Goal: Task Accomplishment & Management: Use online tool/utility

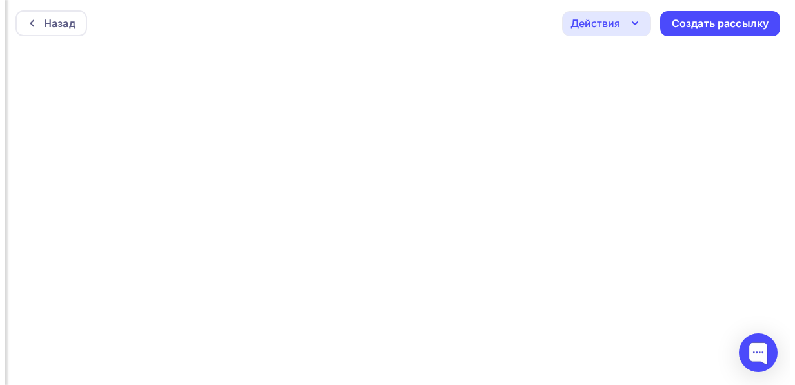
scroll to position [3, 0]
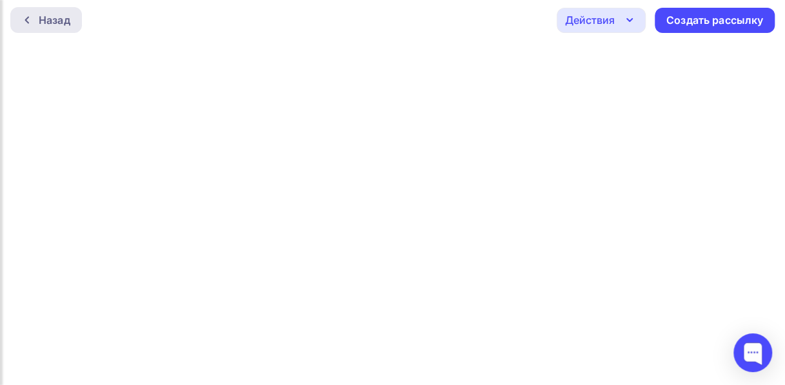
click at [34, 19] on div at bounding box center [30, 20] width 17 height 10
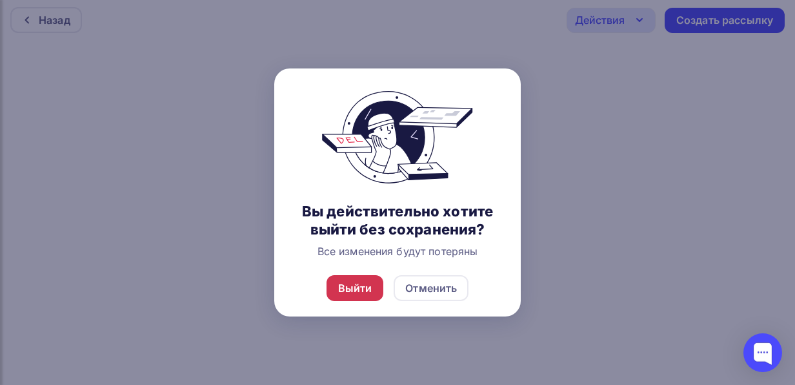
click at [353, 284] on div "Выйти" at bounding box center [355, 287] width 34 height 15
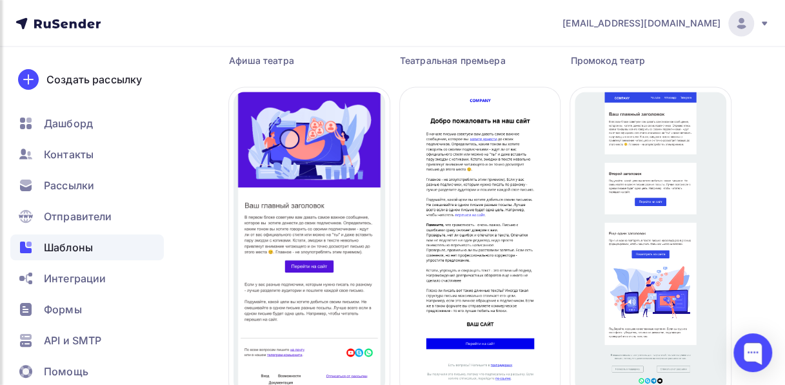
scroll to position [1136, 0]
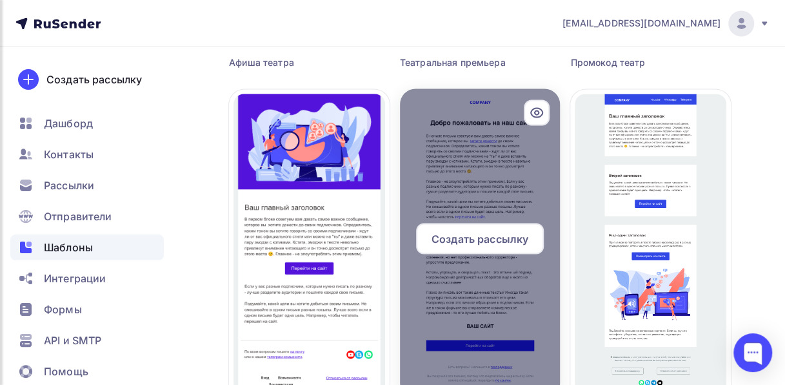
click at [487, 243] on span "Создать рассылку" at bounding box center [480, 237] width 97 height 15
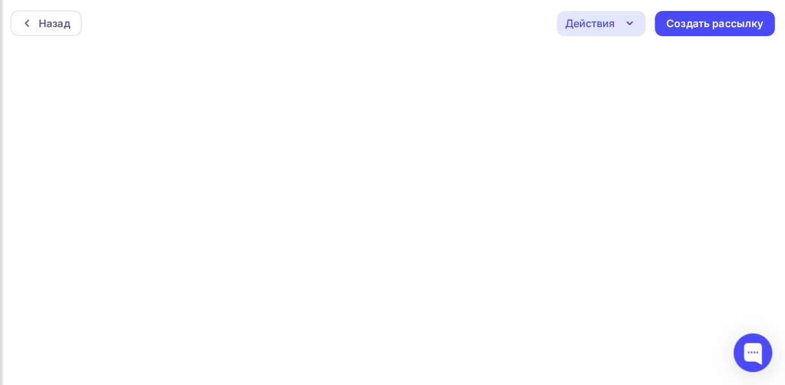
scroll to position [3, 0]
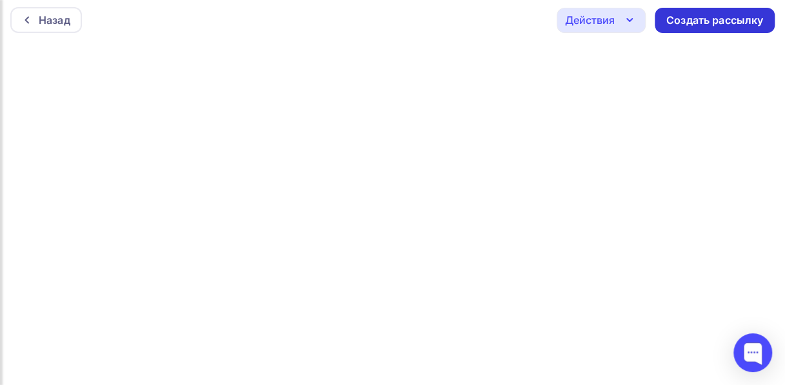
click at [732, 19] on div "Создать рассылку" at bounding box center [714, 20] width 97 height 15
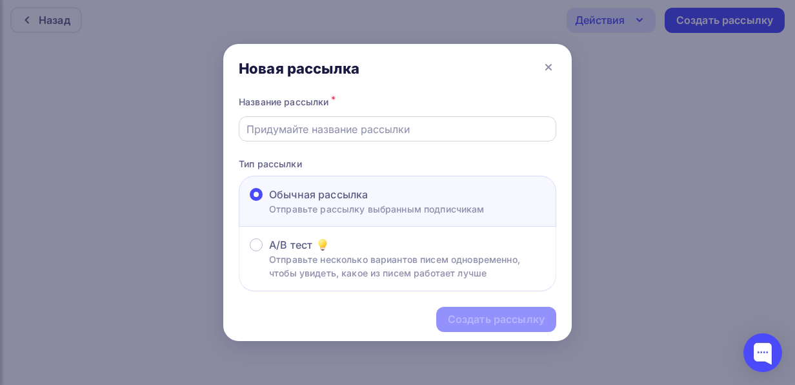
click at [499, 128] on input "text" at bounding box center [397, 128] width 303 height 15
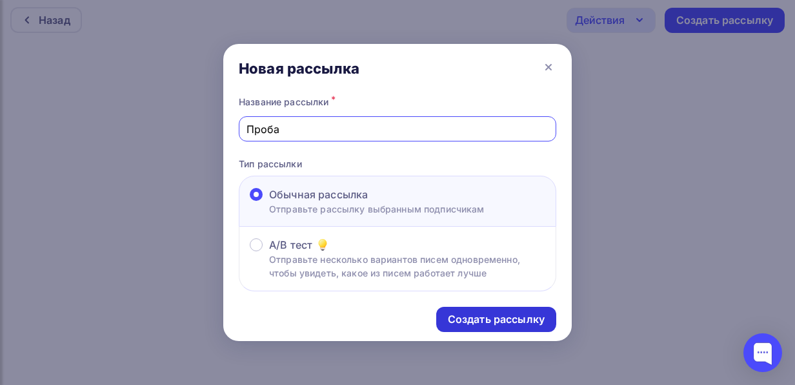
type input "Проба"
click at [480, 323] on div "Создать рассылку" at bounding box center [496, 319] width 97 height 15
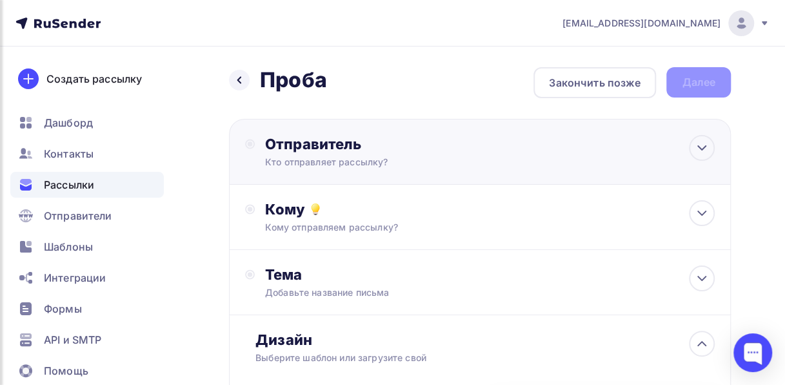
click at [418, 135] on div "Отправитель" at bounding box center [404, 144] width 279 height 18
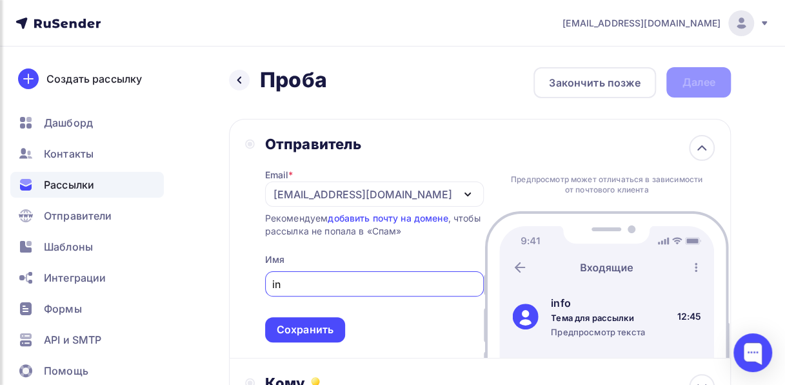
type input "i"
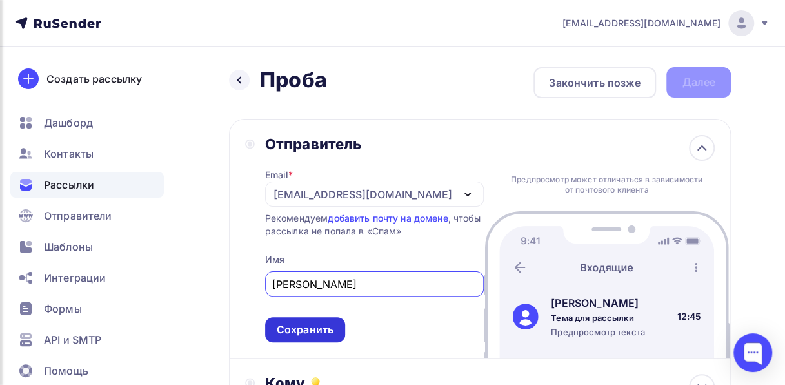
type input "Анна Овсянникова"
click at [326, 330] on div "Сохранить" at bounding box center [305, 329] width 57 height 15
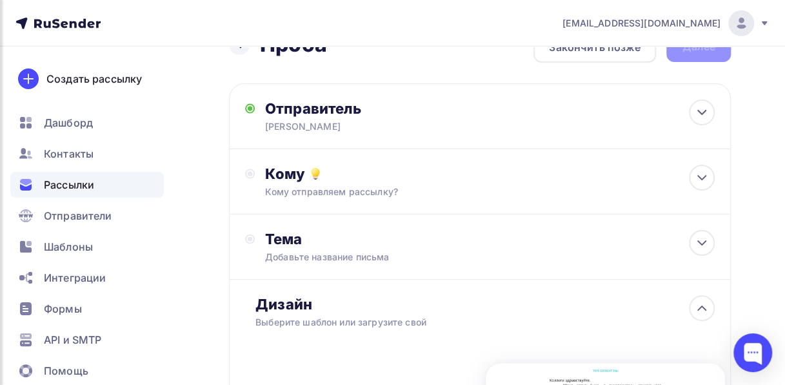
scroll to position [40, 0]
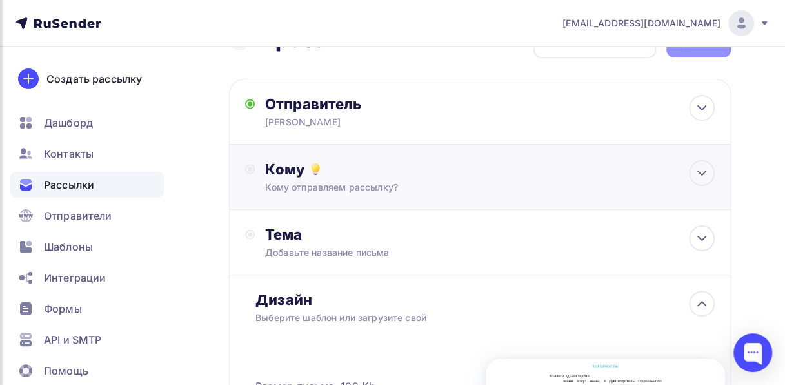
click at [688, 168] on div "Кому" at bounding box center [490, 169] width 450 height 18
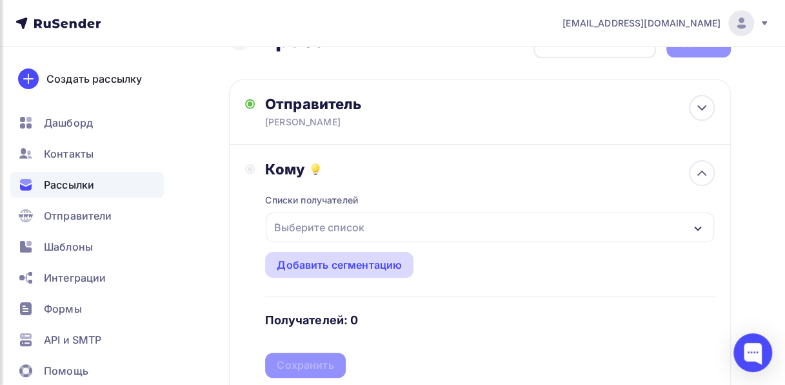
click at [358, 259] on div "Добавить сегментацию" at bounding box center [339, 264] width 125 height 15
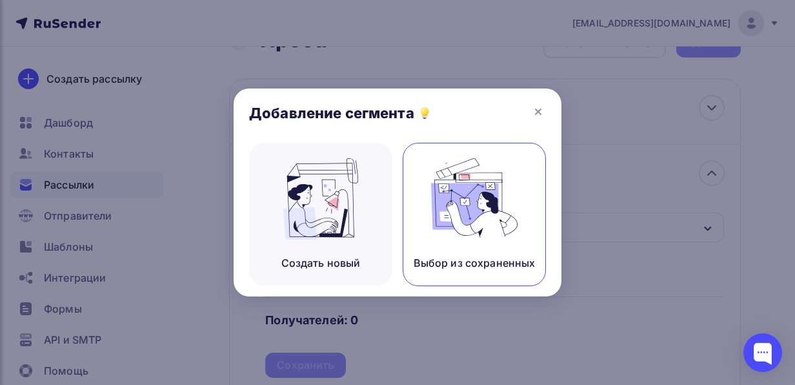
click at [465, 241] on div "Выбор из сохраненных" at bounding box center [474, 214] width 143 height 143
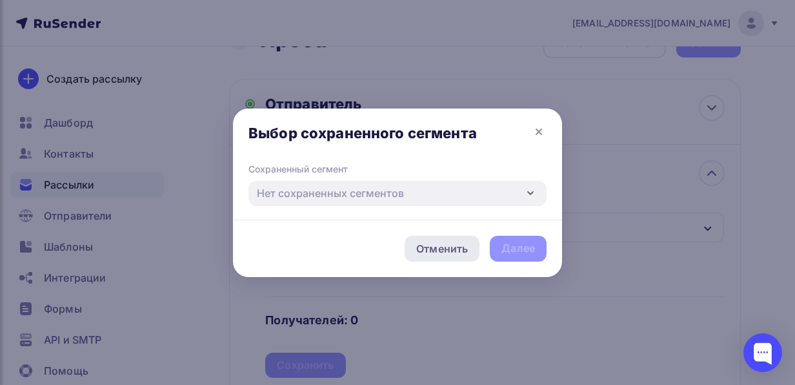
click at [452, 247] on div "Отменить" at bounding box center [442, 248] width 52 height 15
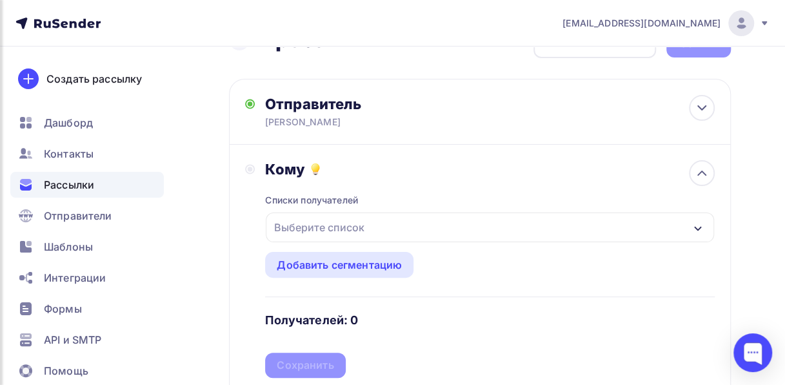
click at [345, 219] on div "Выберите список" at bounding box center [319, 226] width 101 height 23
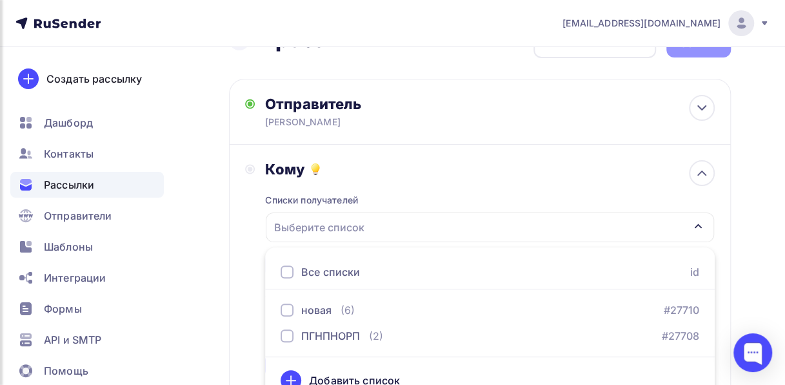
scroll to position [59, 0]
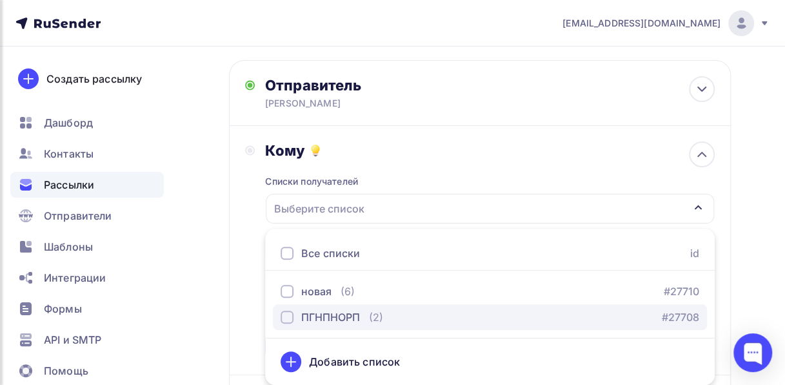
click at [286, 318] on div "button" at bounding box center [287, 316] width 13 height 13
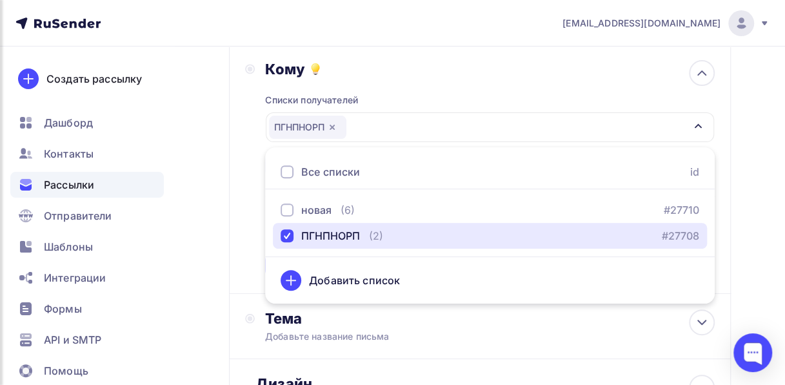
scroll to position [145, 0]
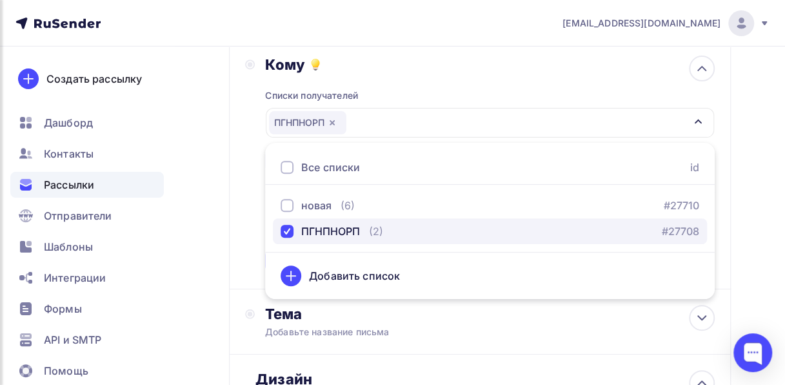
click at [619, 228] on div "ПГНПНОРП (2) #27708" at bounding box center [490, 230] width 419 height 15
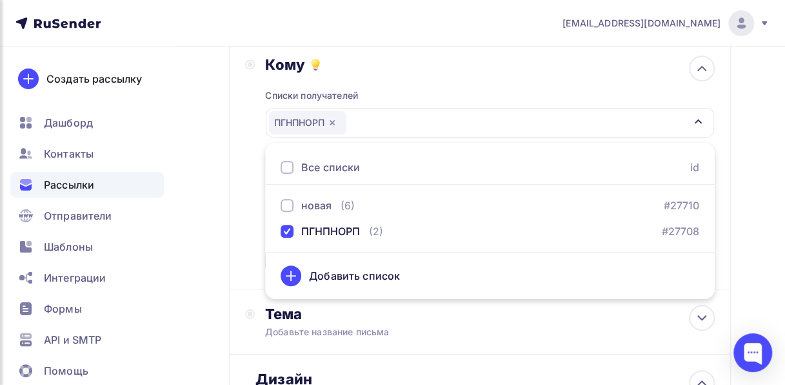
click at [723, 214] on div "Кому Списки получателей ПГНПНОРП Все списки id новая (6) #27710 ПГНПНОРП (2) #2…" at bounding box center [480, 164] width 502 height 249
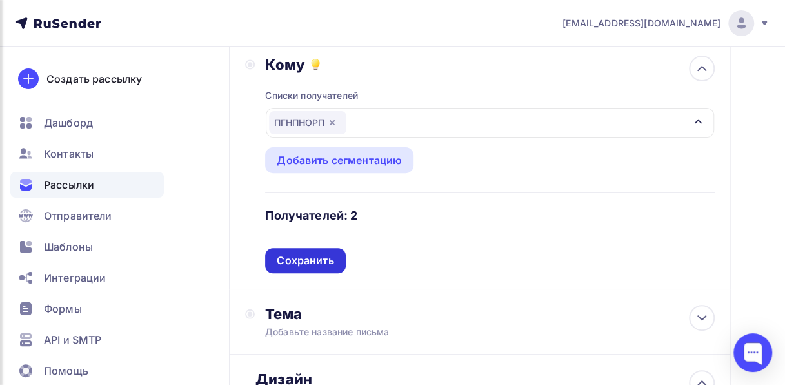
click at [322, 267] on div "Сохранить" at bounding box center [305, 260] width 57 height 15
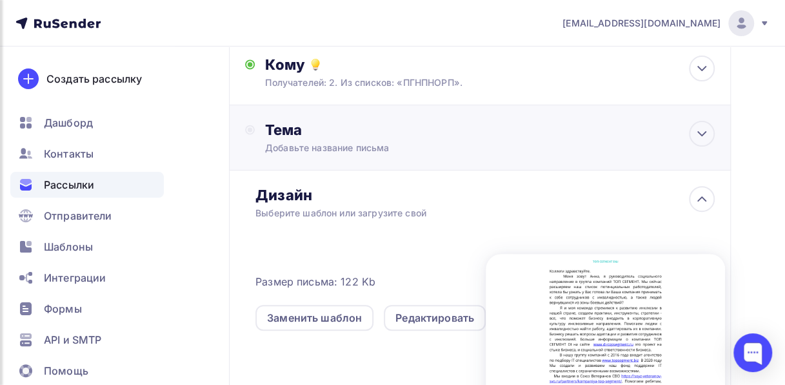
click at [346, 134] on div "Тема" at bounding box center [392, 130] width 255 height 18
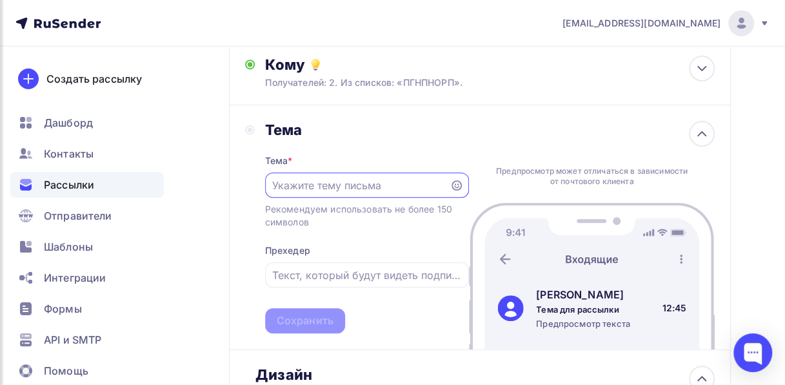
scroll to position [0, 0]
paste input "IT кандидаты на открытые вакансии в компании, инклюзивное трудоустройство."
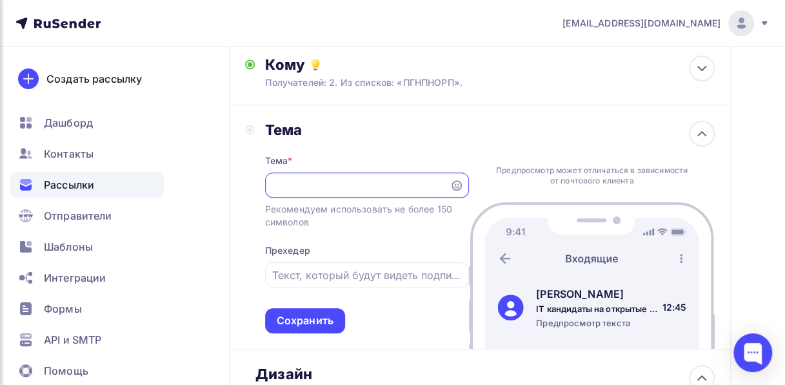
click at [286, 185] on input "IT кандидаты на открытые вакансии в компании, инклюзивное трудоустройство." at bounding box center [357, 184] width 170 height 15
click at [440, 187] on input "Инклюзивное трудоустройство." at bounding box center [357, 184] width 170 height 15
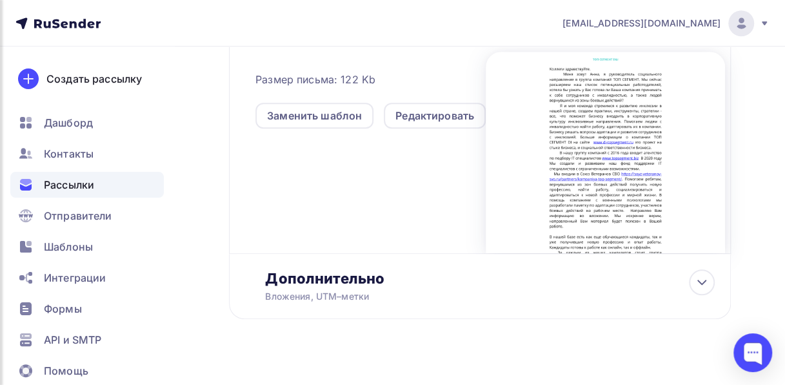
scroll to position [545, 0]
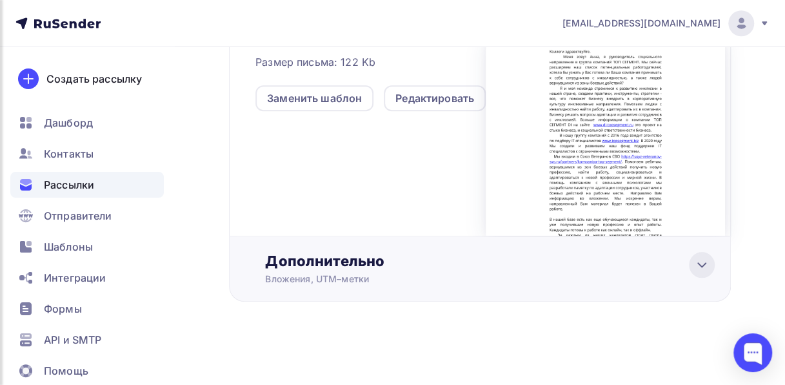
type input "Инклюзивное трудоустройство. Трудоустройство людей с инвалиднсотью."
click at [704, 266] on icon at bounding box center [701, 264] width 15 height 15
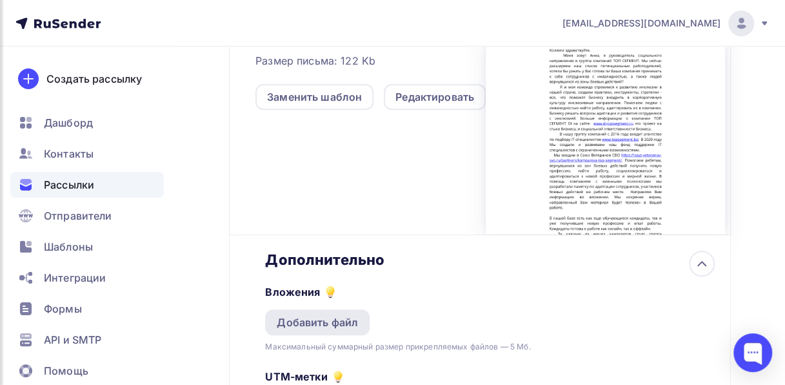
click at [342, 320] on div "Добавить файл" at bounding box center [317, 321] width 81 height 15
click at [348, 326] on div "Добавить файл" at bounding box center [317, 321] width 81 height 15
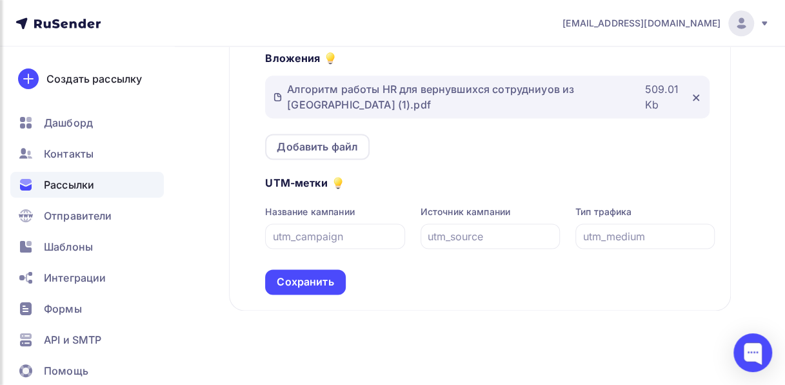
scroll to position [788, 0]
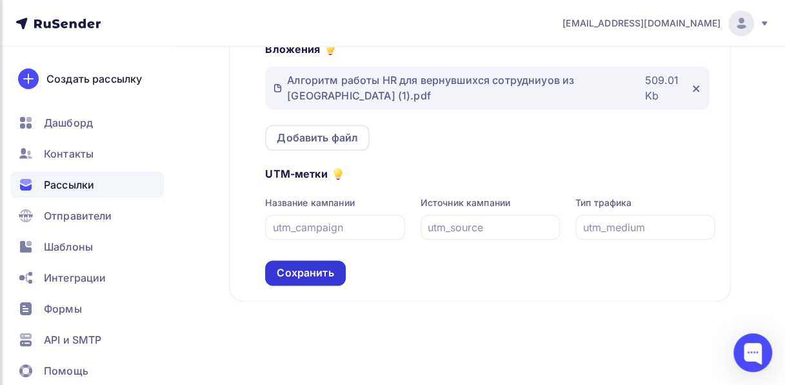
click at [319, 272] on div "Сохранить" at bounding box center [305, 272] width 57 height 15
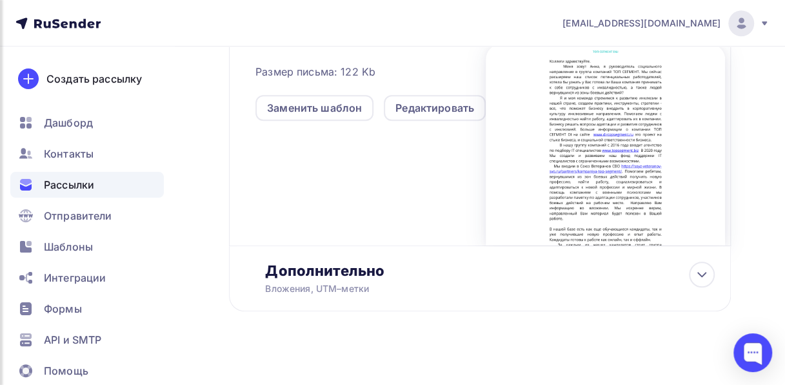
scroll to position [459, 0]
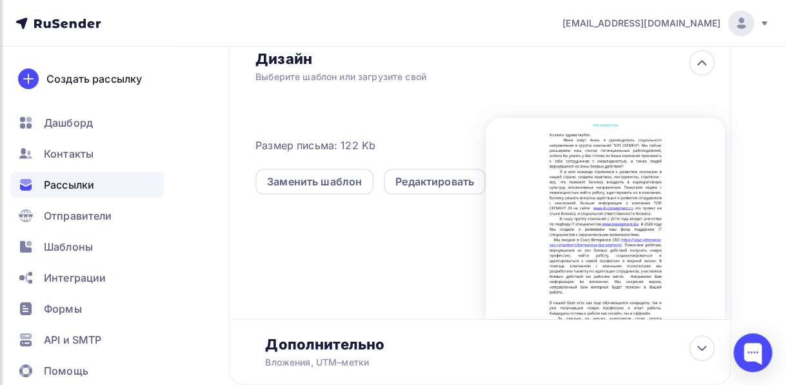
click at [618, 262] on div at bounding box center [605, 217] width 239 height 201
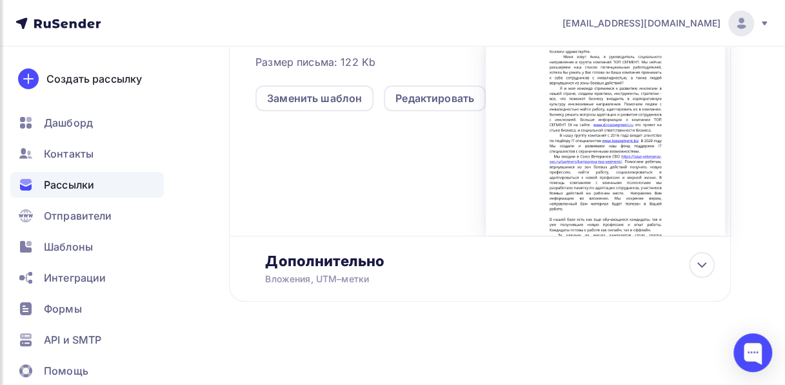
scroll to position [0, 0]
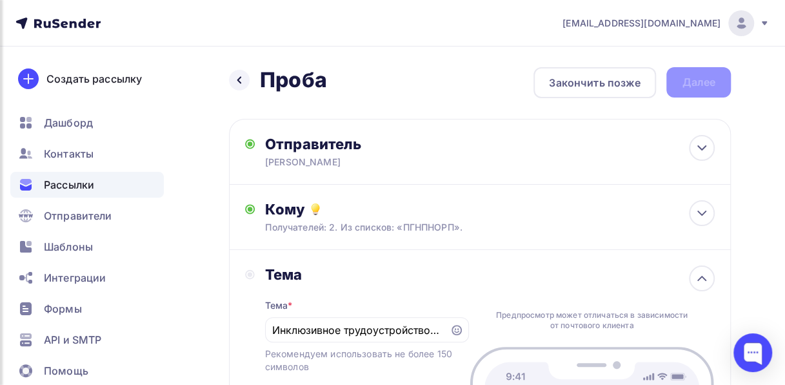
click at [696, 80] on div "Назад Проба Проба Закончить позже Далее" at bounding box center [480, 82] width 502 height 31
click at [697, 281] on icon at bounding box center [701, 277] width 15 height 15
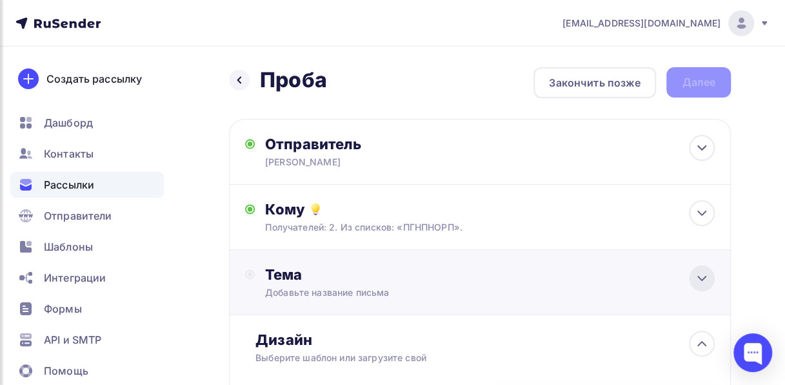
click at [697, 281] on icon at bounding box center [701, 277] width 15 height 15
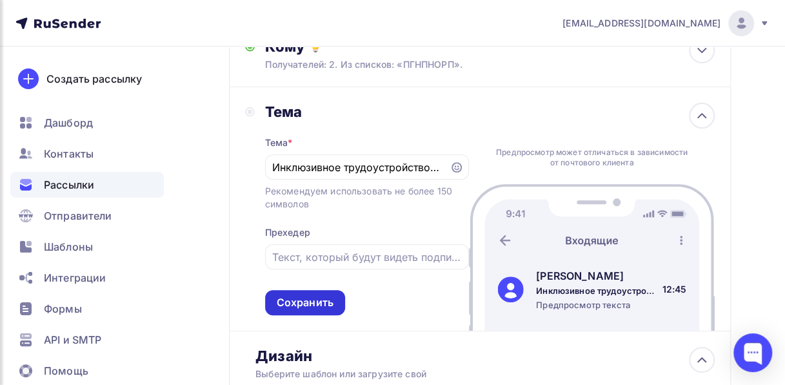
click at [292, 303] on div "Сохранить" at bounding box center [305, 302] width 57 height 15
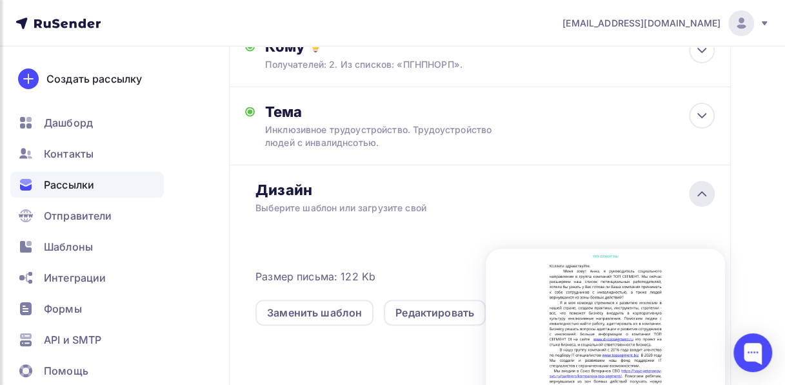
click at [701, 199] on icon at bounding box center [701, 193] width 15 height 15
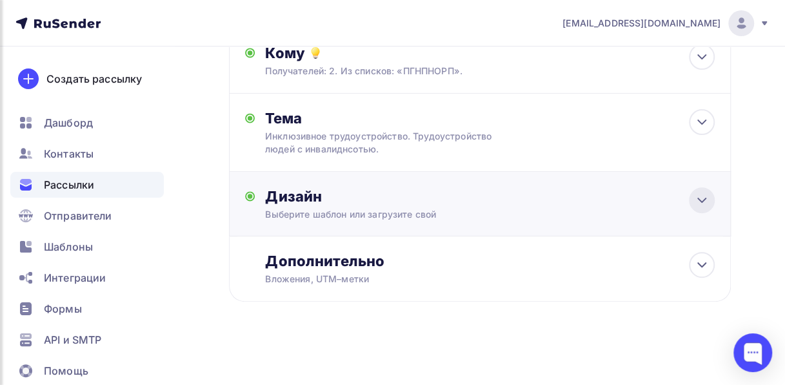
click at [701, 199] on icon at bounding box center [701, 199] width 15 height 15
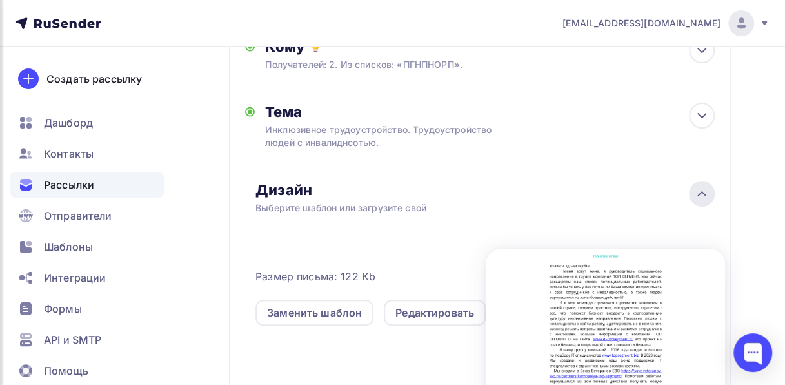
click at [701, 199] on icon at bounding box center [701, 193] width 15 height 15
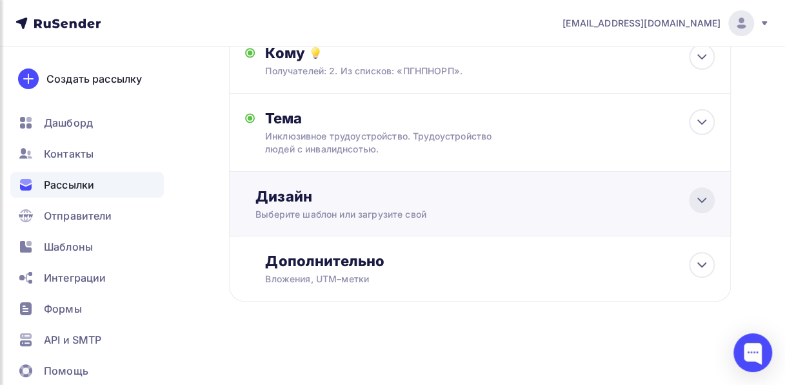
scroll to position [157, 0]
click at [706, 267] on icon at bounding box center [701, 264] width 15 height 15
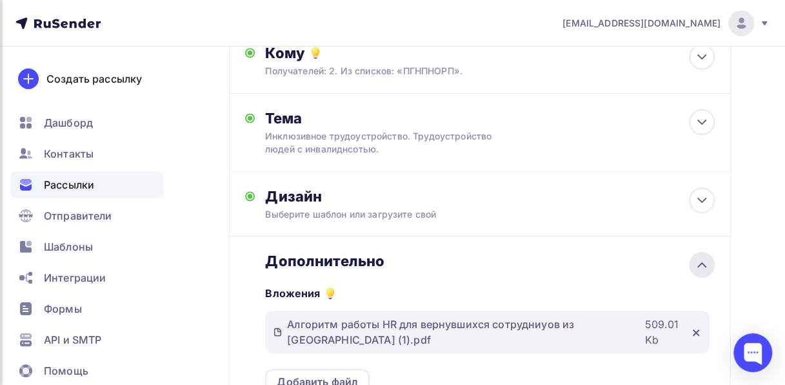
scroll to position [0, 0]
click at [706, 267] on icon at bounding box center [701, 264] width 15 height 15
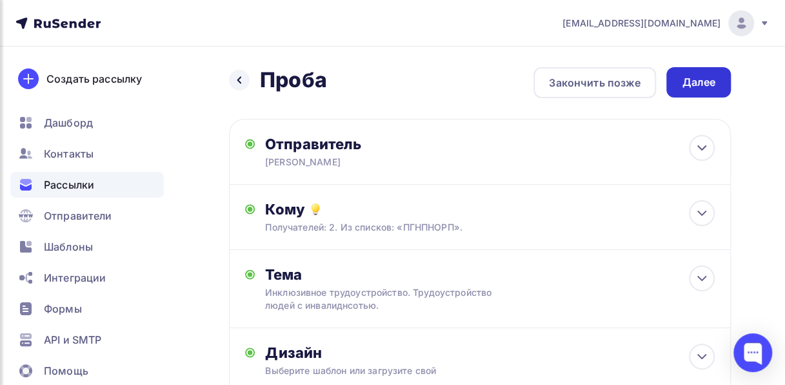
click at [685, 80] on div "Далее" at bounding box center [699, 82] width 34 height 15
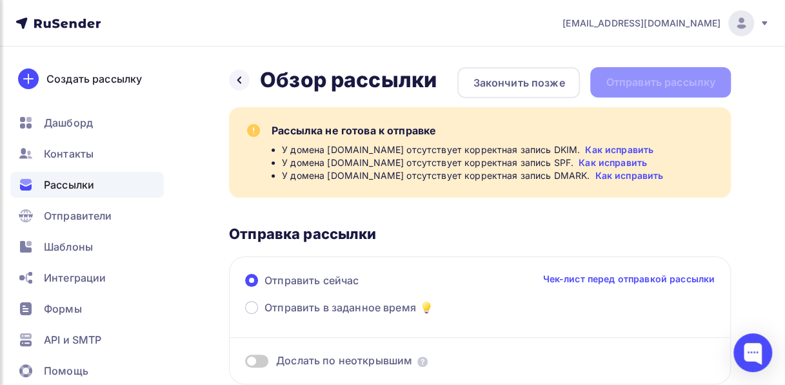
click at [616, 148] on link "Как исправить" at bounding box center [619, 149] width 68 height 13
click at [330, 137] on div "Рассылка не готова к отправке" at bounding box center [494, 130] width 444 height 15
click at [534, 87] on div "Закончить позже" at bounding box center [519, 82] width 92 height 15
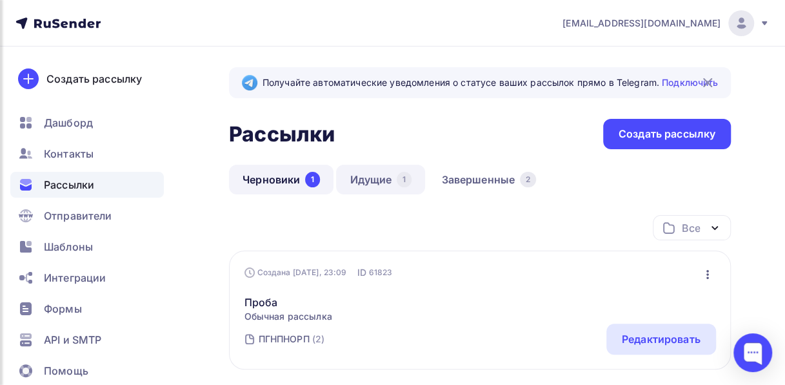
click at [386, 182] on link "Идущие 1" at bounding box center [380, 180] width 89 height 30
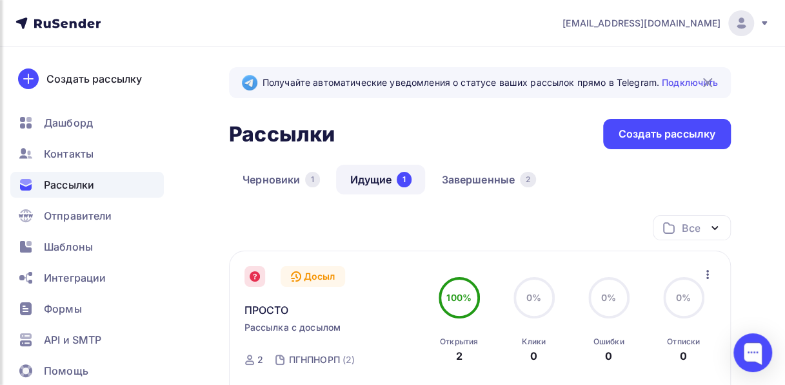
click at [254, 281] on icon at bounding box center [255, 276] width 10 height 10
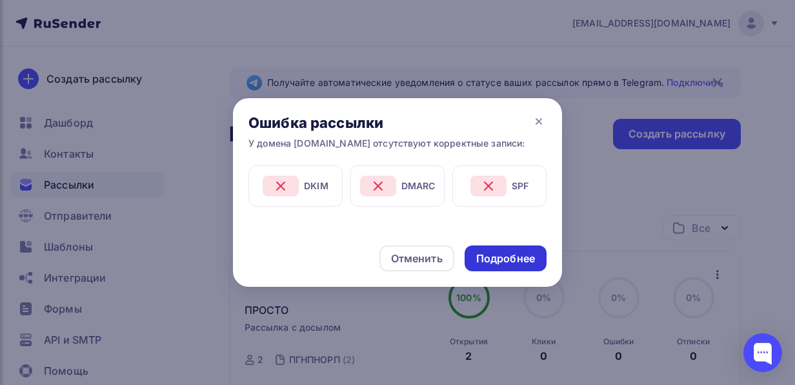
click at [532, 251] on div "Подробнее" at bounding box center [505, 258] width 59 height 15
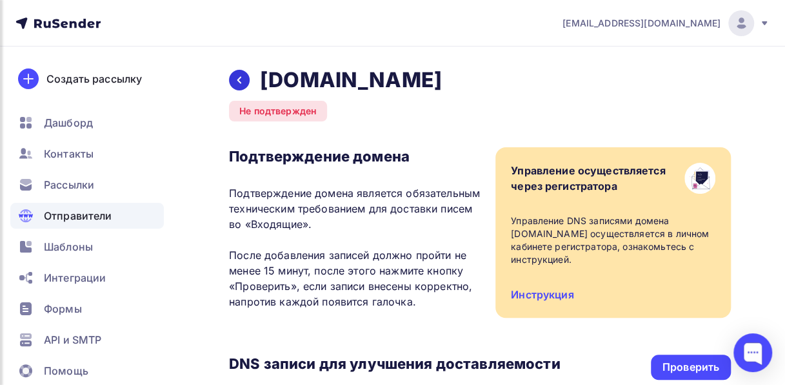
click at [240, 79] on icon at bounding box center [239, 80] width 10 height 10
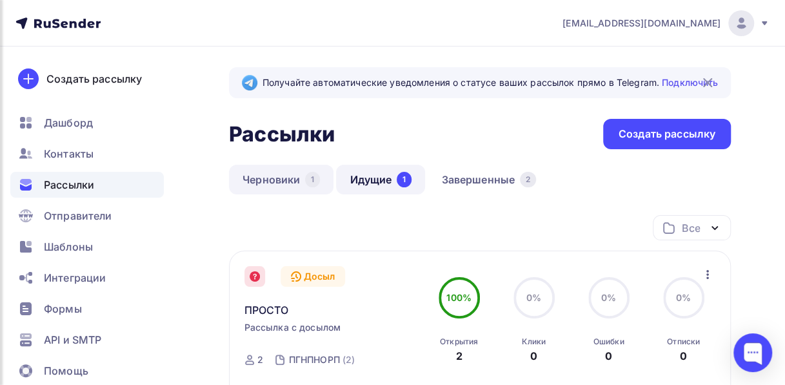
click at [279, 179] on link "Черновики 1" at bounding box center [281, 180] width 105 height 30
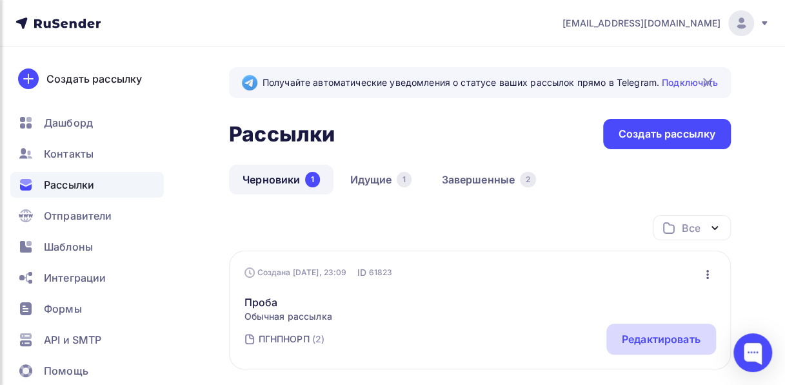
click at [670, 341] on div "Редактировать" at bounding box center [661, 338] width 79 height 15
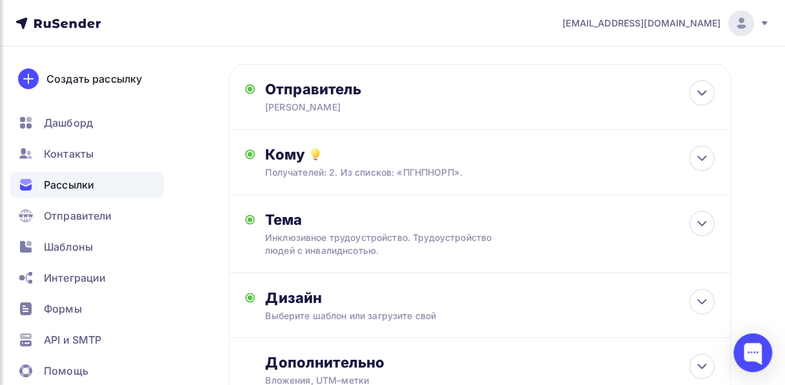
scroll to position [59, 0]
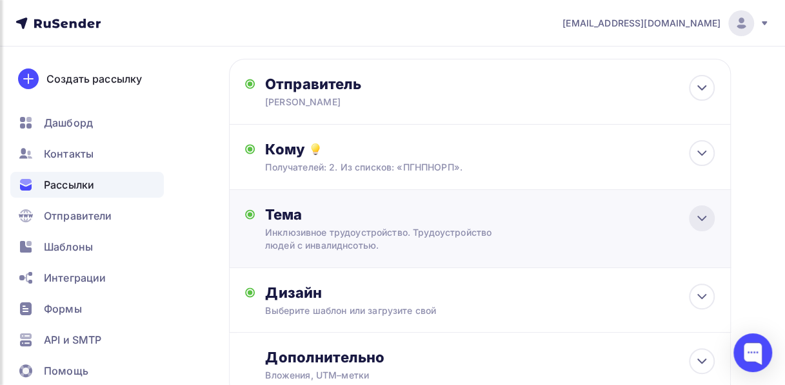
click at [708, 221] on icon at bounding box center [701, 217] width 15 height 15
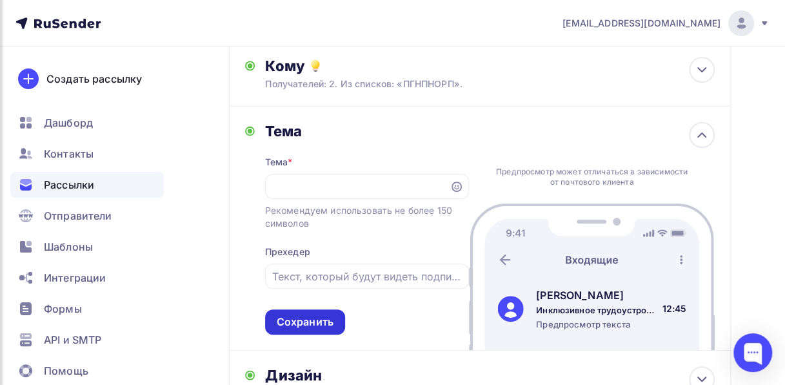
scroll to position [0, 0]
click at [329, 325] on div "Сохранить" at bounding box center [305, 321] width 57 height 15
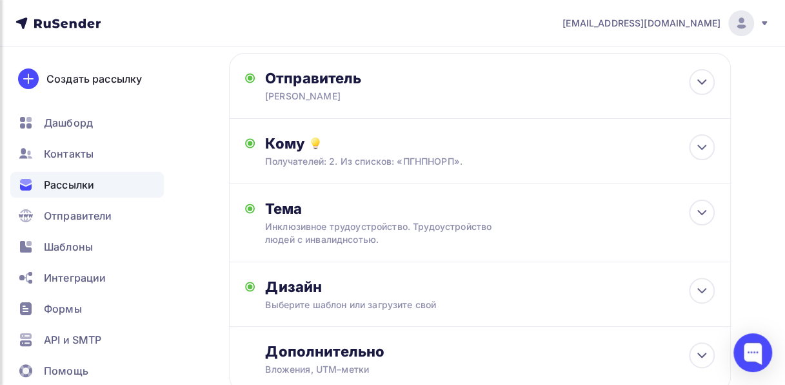
scroll to position [46, 0]
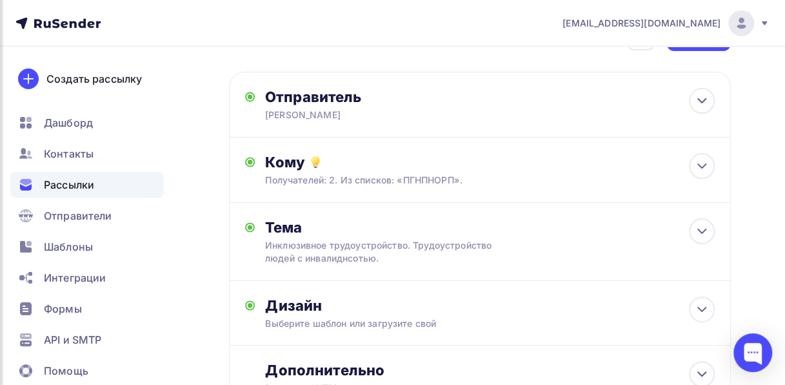
click at [677, 21] on span "info@topsegment.biz" at bounding box center [642, 23] width 158 height 13
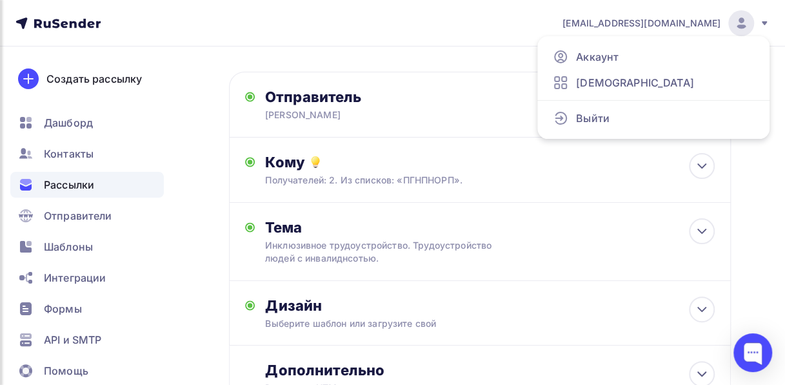
click at [677, 21] on span "info@topsegment.biz" at bounding box center [642, 23] width 158 height 13
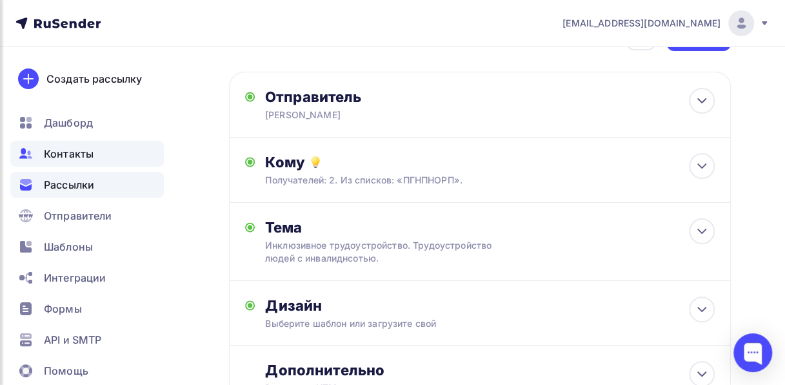
click at [77, 152] on span "Контакты" at bounding box center [69, 153] width 50 height 15
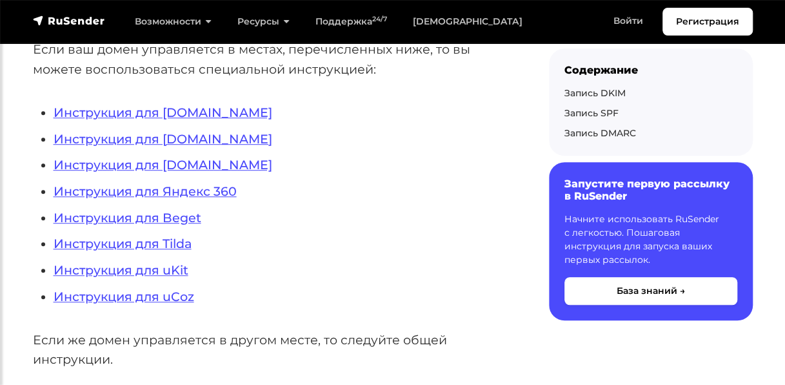
scroll to position [369, 0]
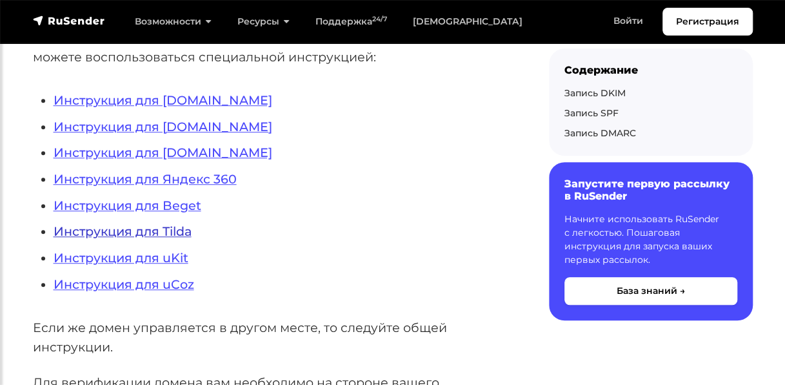
click at [126, 231] on link "Инструкция для Tilda" at bounding box center [123, 230] width 138 height 15
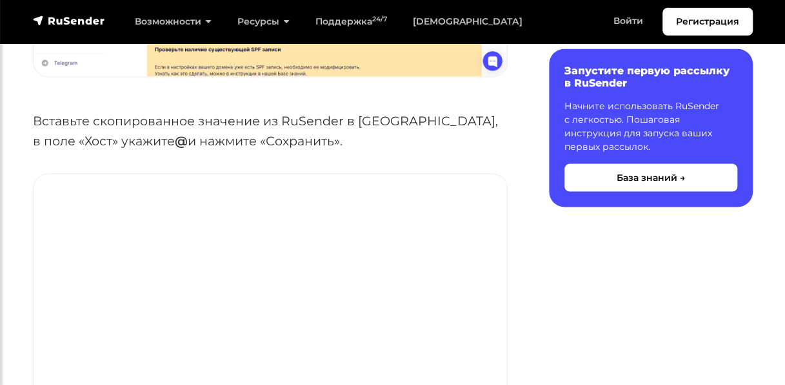
scroll to position [1355, 0]
